Goal: Transaction & Acquisition: Book appointment/travel/reservation

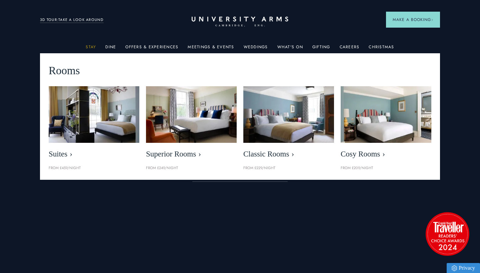
click at [95, 45] on link "Stay" at bounding box center [91, 49] width 10 height 9
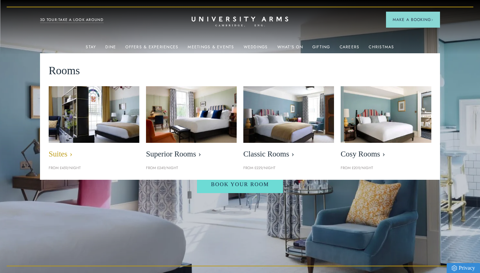
click at [60, 154] on span "Suites" at bounding box center [94, 154] width 91 height 9
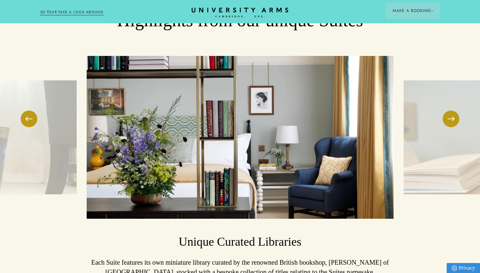
scroll to position [1050, 0]
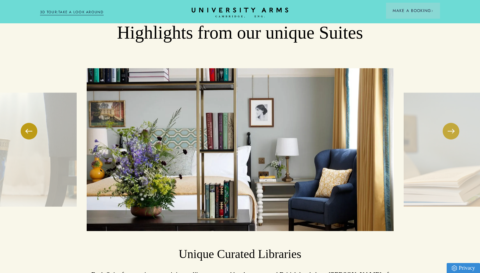
click at [449, 123] on button at bounding box center [451, 131] width 17 height 17
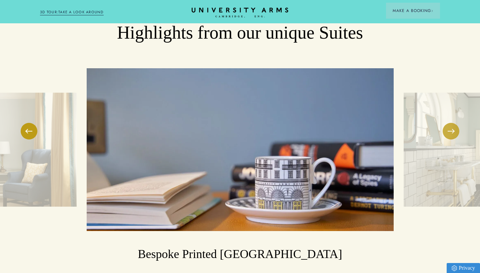
click at [449, 123] on button at bounding box center [451, 131] width 17 height 17
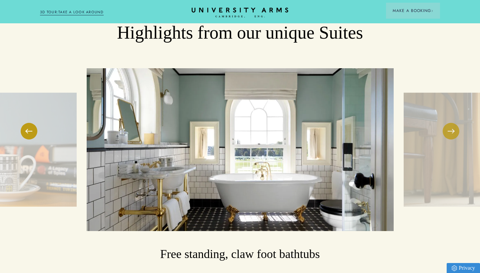
click at [449, 131] on span at bounding box center [451, 131] width 7 height 1
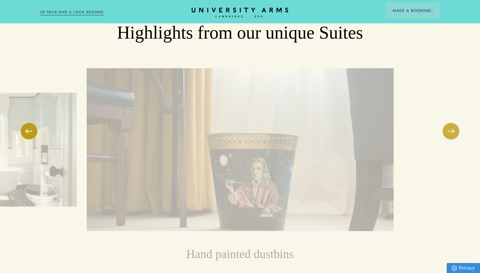
click at [449, 131] on span at bounding box center [451, 131] width 7 height 1
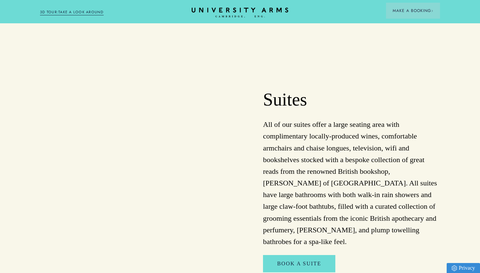
scroll to position [473, 0]
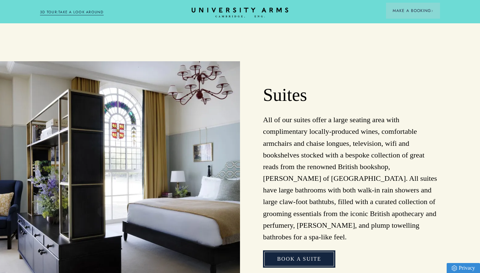
click at [300, 251] on link "Book A suite" at bounding box center [299, 259] width 72 height 17
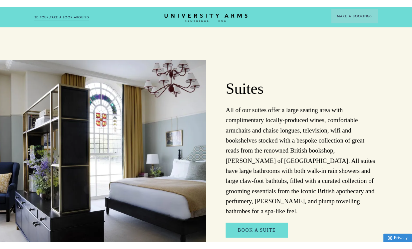
scroll to position [469, 0]
